Goal: Transaction & Acquisition: Purchase product/service

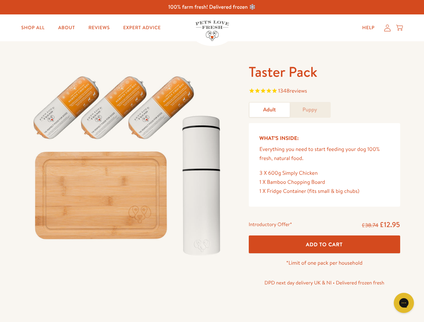
click at [212, 161] on img at bounding box center [128, 163] width 209 height 200
click at [324, 92] on span "1348 reviews" at bounding box center [324, 92] width 151 height 10
click at [404, 303] on icon "Open gorgias live chat" at bounding box center [404, 303] width 6 height 6
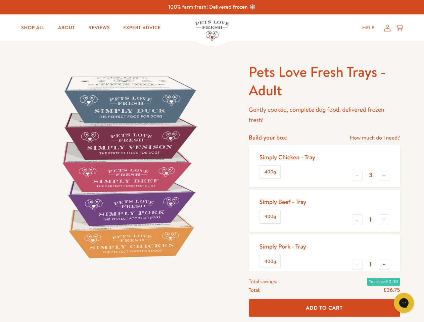
click at [212, 161] on img at bounding box center [128, 167] width 209 height 209
click at [375, 138] on link "How much do I need?" at bounding box center [375, 138] width 50 height 9
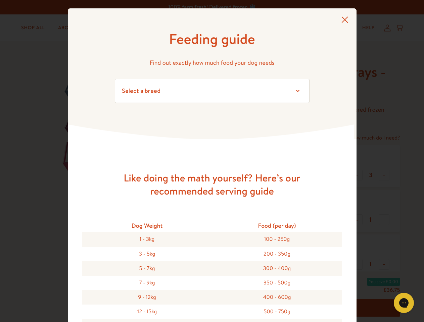
click at [357, 175] on div "Feeding guide Find out exactly how much food your dog needs Select a breed Affe…" at bounding box center [212, 161] width 424 height 322
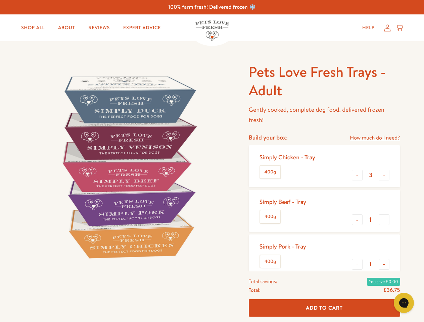
click at [384, 175] on button "+" at bounding box center [384, 175] width 11 height 11
type input "4"
click at [357, 220] on button "-" at bounding box center [357, 220] width 11 height 11
click at [384, 220] on button "+" at bounding box center [384, 220] width 11 height 11
type input "1"
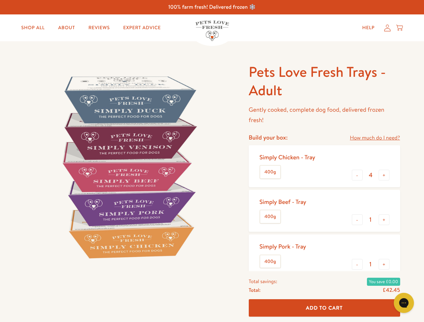
click at [357, 265] on button "-" at bounding box center [357, 264] width 11 height 11
click at [384, 265] on button "+" at bounding box center [384, 264] width 11 height 11
type input "1"
